Goal: Task Accomplishment & Management: Use online tool/utility

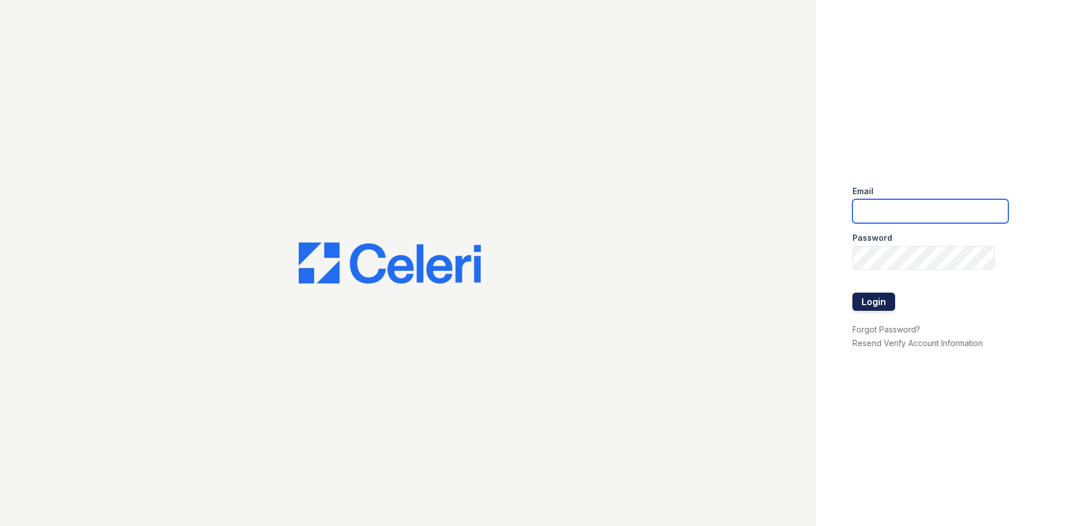
type input "[EMAIL_ADDRESS][DOMAIN_NAME]"
click at [871, 296] on button "Login" at bounding box center [874, 302] width 43 height 18
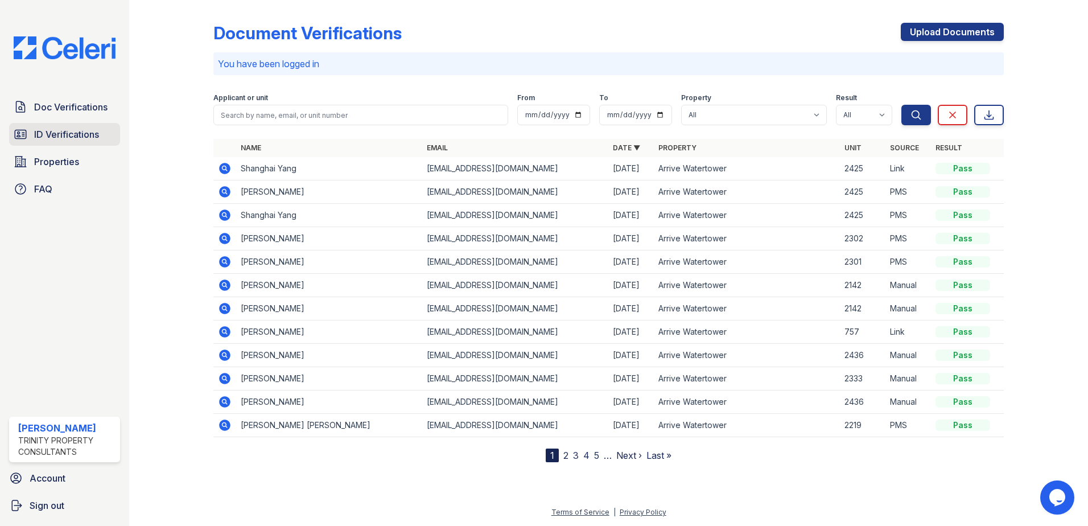
click at [84, 140] on span "ID Verifications" at bounding box center [66, 135] width 65 height 14
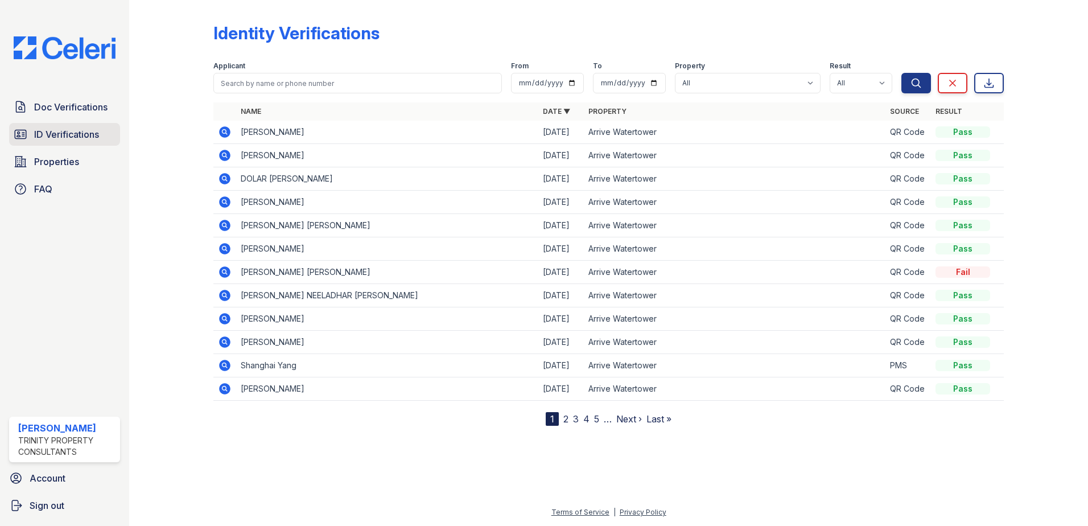
click at [40, 145] on link "ID Verifications" at bounding box center [64, 134] width 111 height 23
click at [111, 154] on link "Properties" at bounding box center [64, 161] width 111 height 23
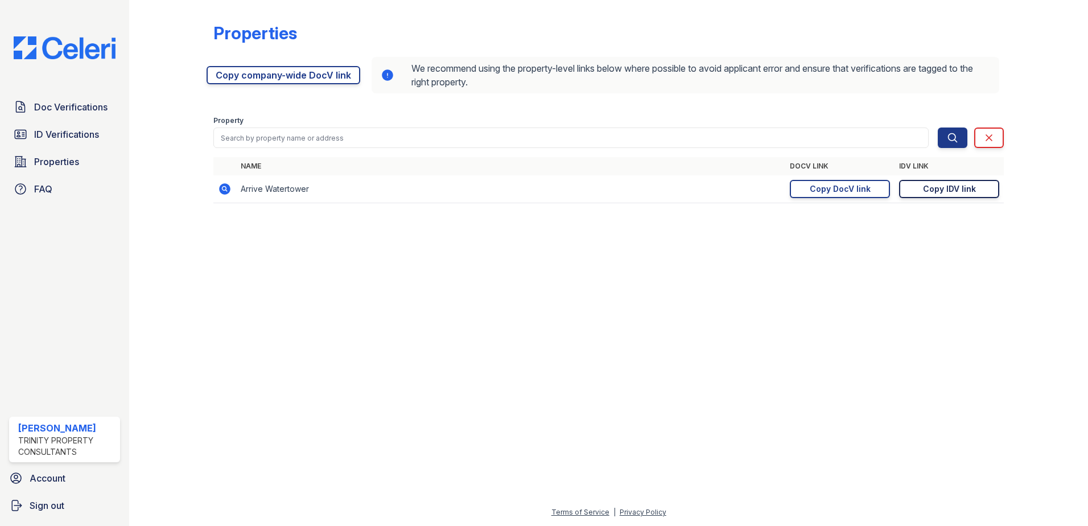
click at [911, 185] on link "Copy IDV link Copy link" at bounding box center [949, 189] width 100 height 18
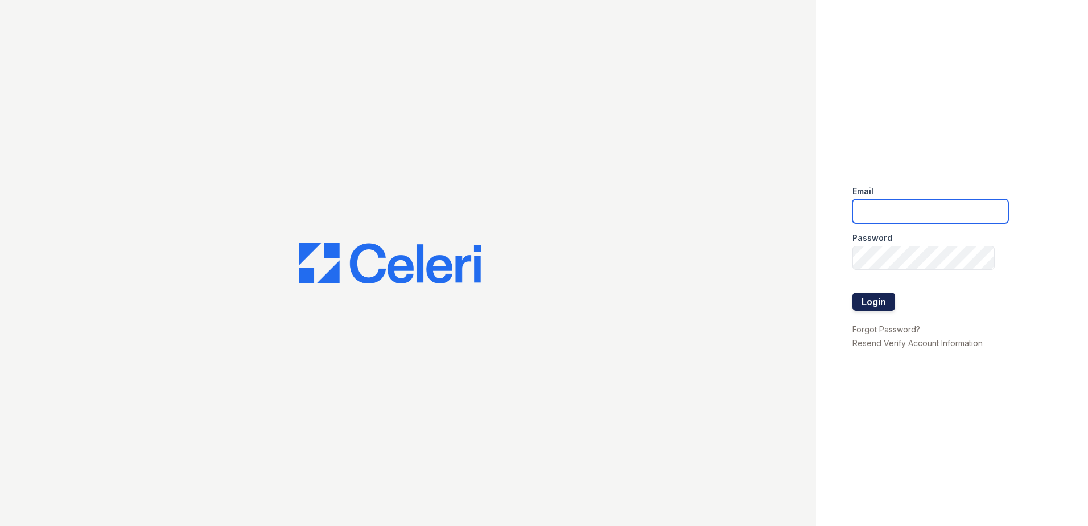
type input "[EMAIL_ADDRESS][DOMAIN_NAME]"
click at [879, 295] on button "Login" at bounding box center [874, 302] width 43 height 18
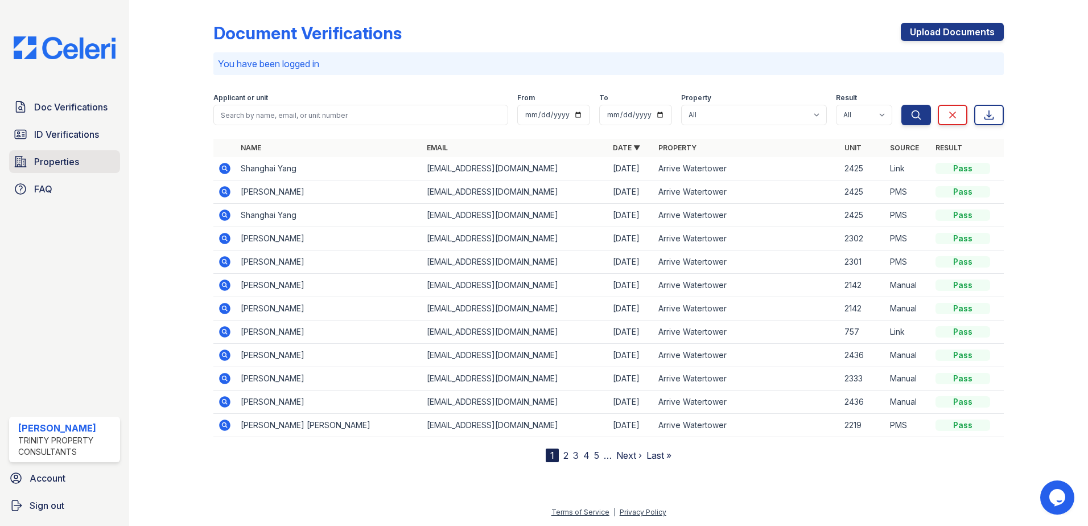
click at [38, 153] on link "Properties" at bounding box center [64, 161] width 111 height 23
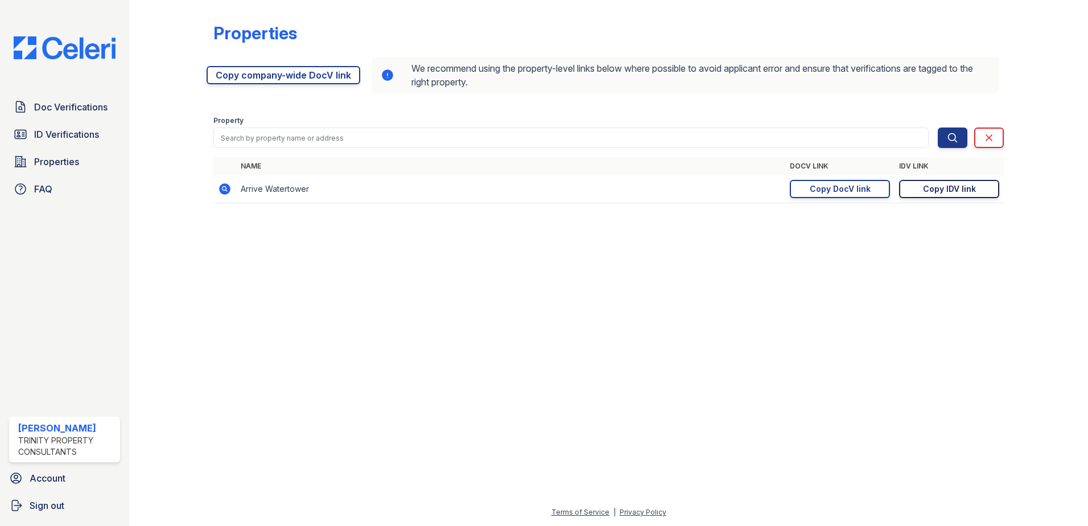
click at [939, 188] on div "Copy IDV link" at bounding box center [949, 188] width 53 height 11
